Goal: Task Accomplishment & Management: Use online tool/utility

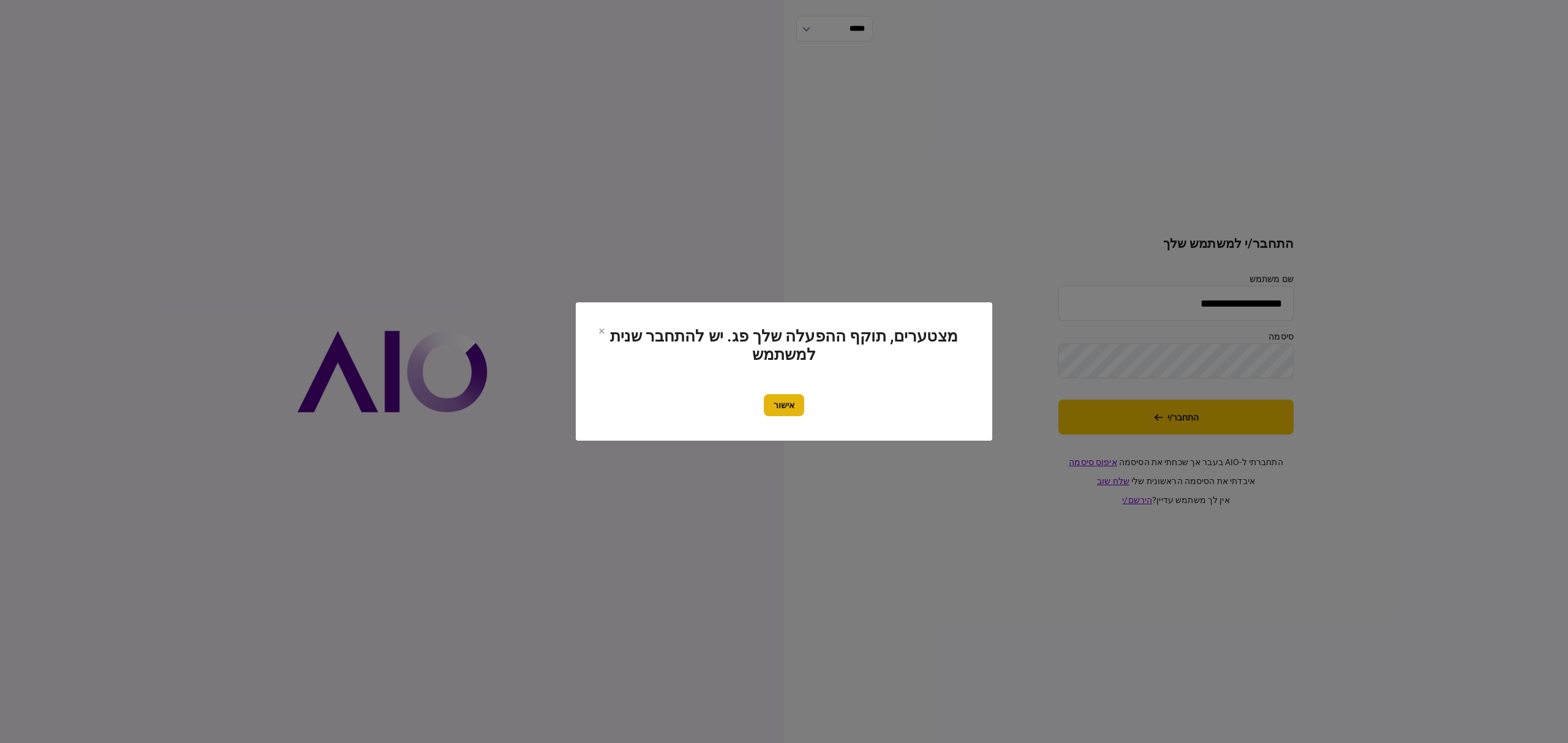
click at [785, 412] on button "אישור" at bounding box center [784, 406] width 41 height 22
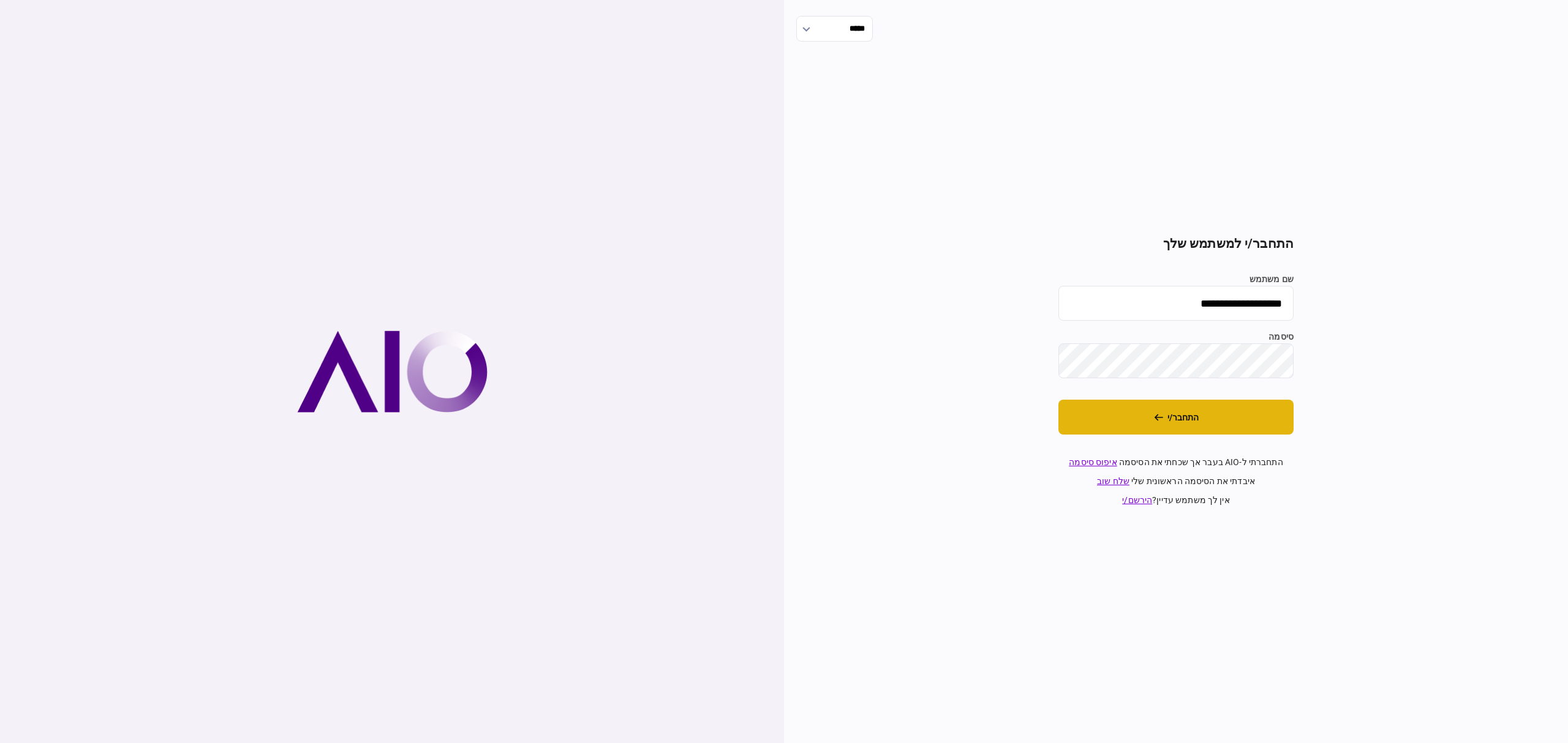
click at [1073, 424] on button "התחבר/י" at bounding box center [1176, 417] width 235 height 35
